Goal: Transaction & Acquisition: Purchase product/service

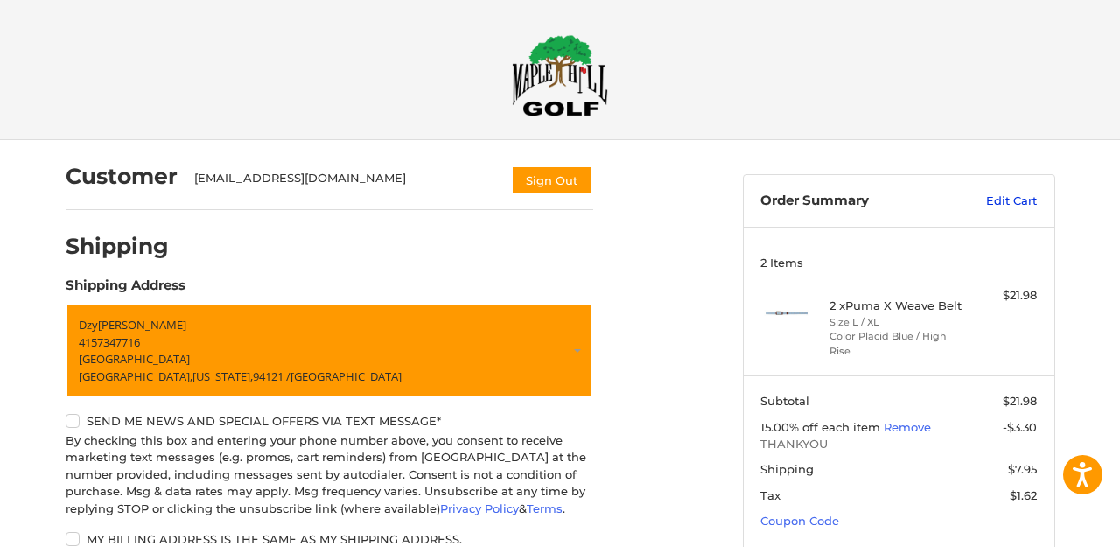
click at [1003, 199] on link "Edit Cart" at bounding box center [992, 200] width 88 height 17
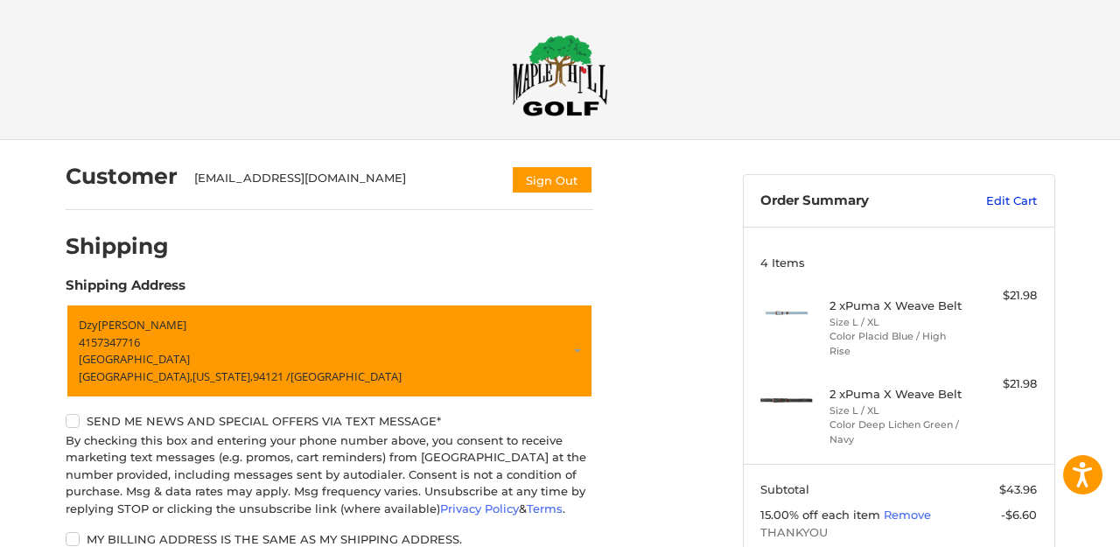
click at [1008, 198] on link "Edit Cart" at bounding box center [992, 200] width 88 height 17
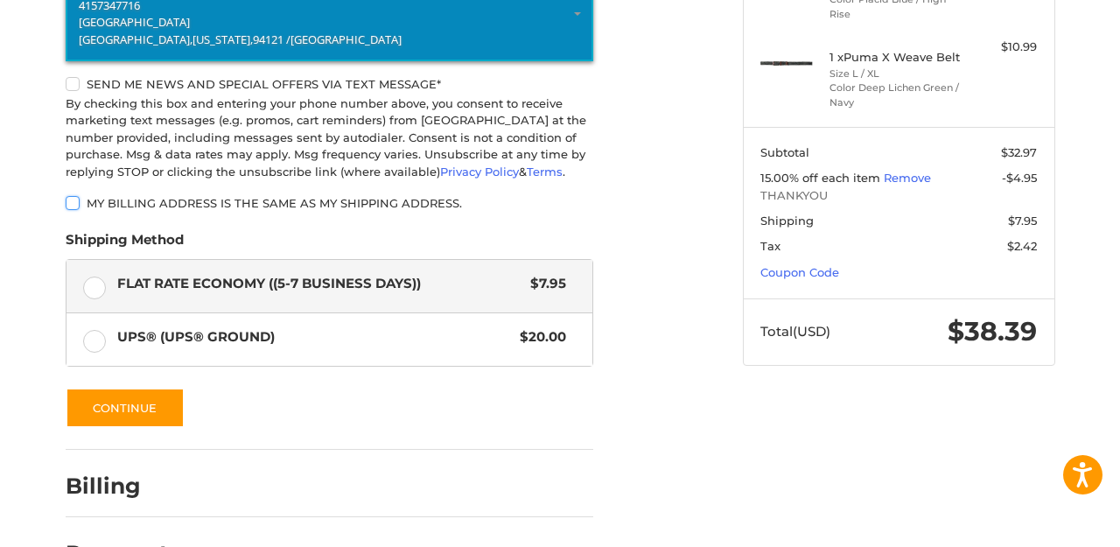
scroll to position [347, 0]
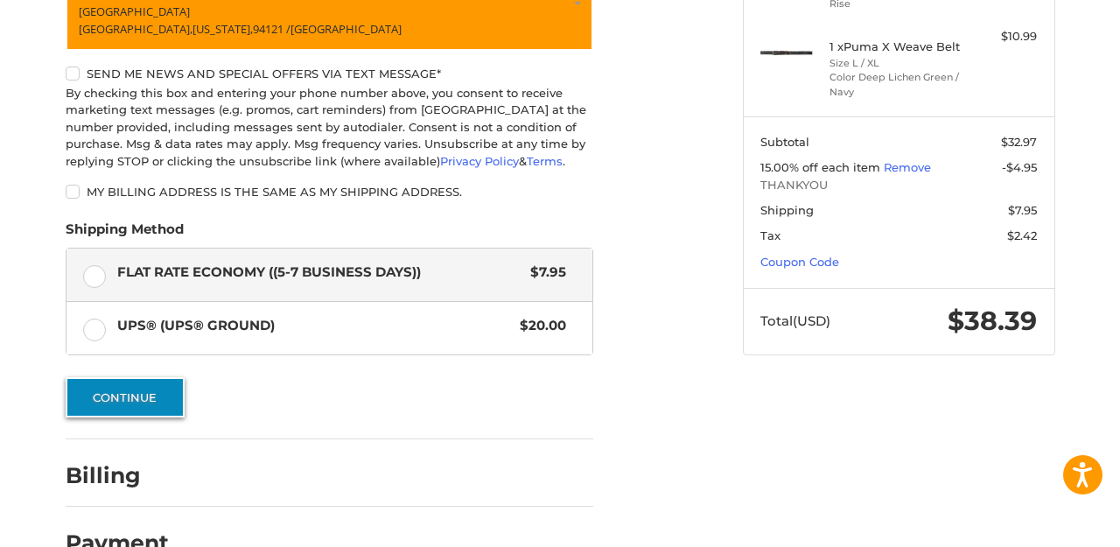
click at [132, 393] on button "Continue" at bounding box center [125, 397] width 119 height 40
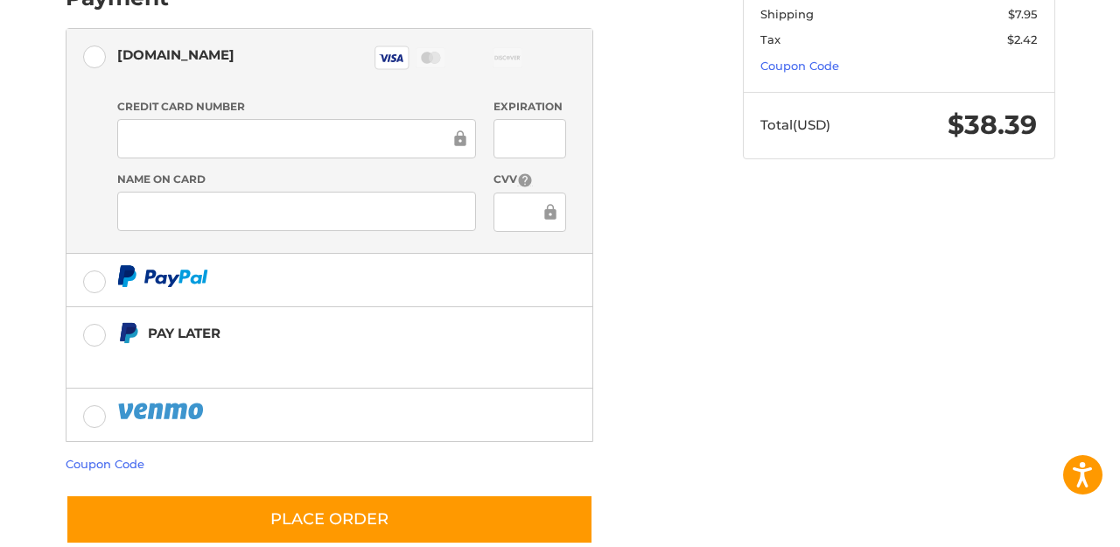
scroll to position [542, 0]
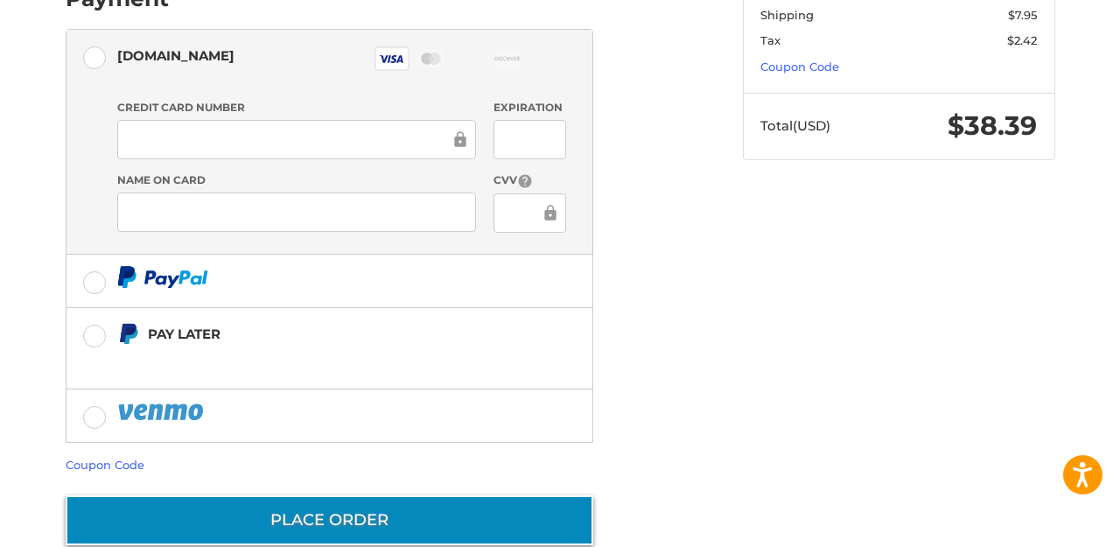
click at [308, 495] on button "Place Order" at bounding box center [329, 520] width 527 height 50
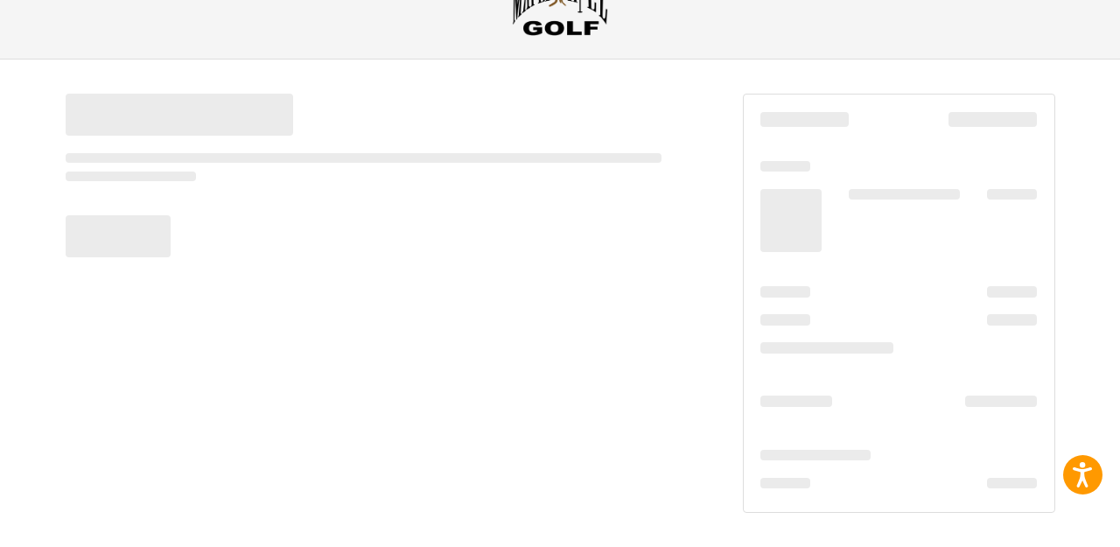
scroll to position [80, 0]
